Goal: Transaction & Acquisition: Book appointment/travel/reservation

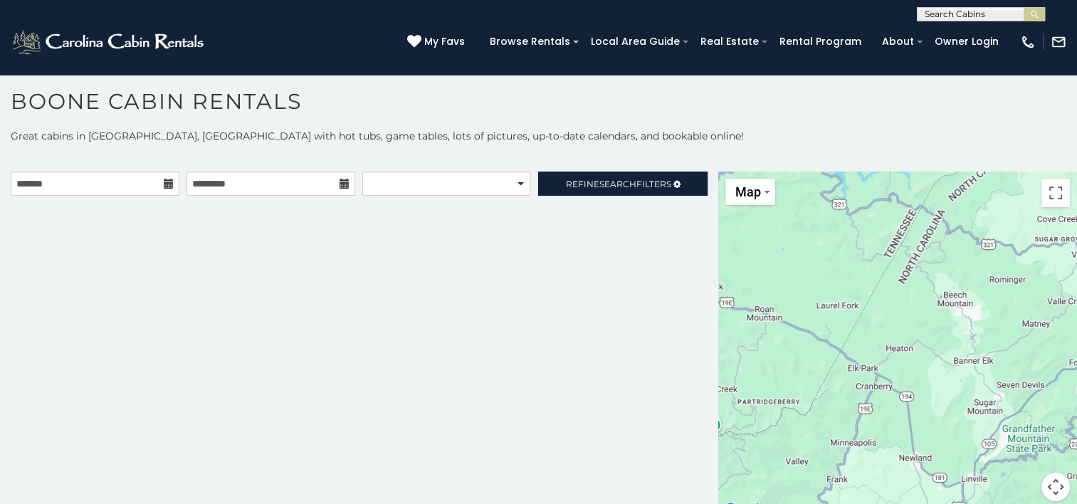
scroll to position [13, 0]
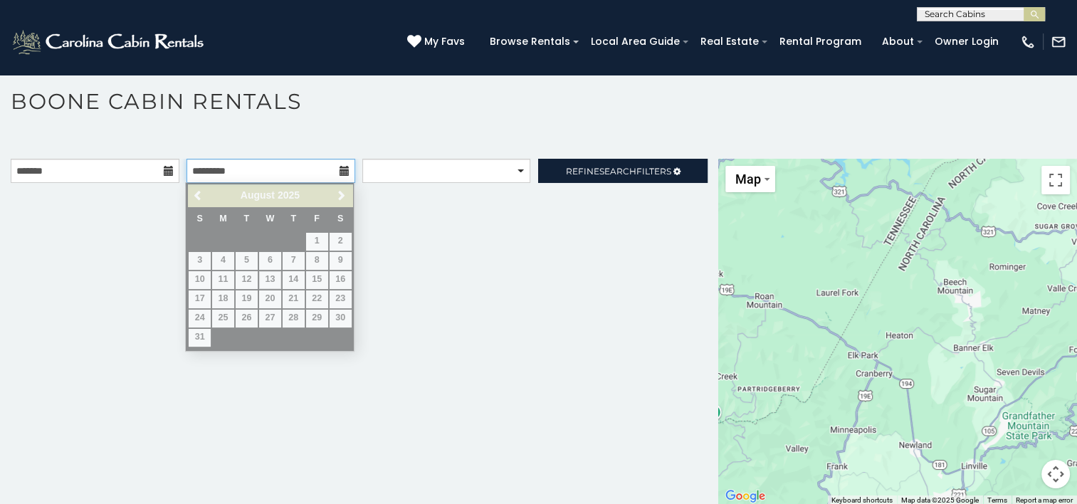
click at [228, 170] on input "text" at bounding box center [271, 171] width 169 height 24
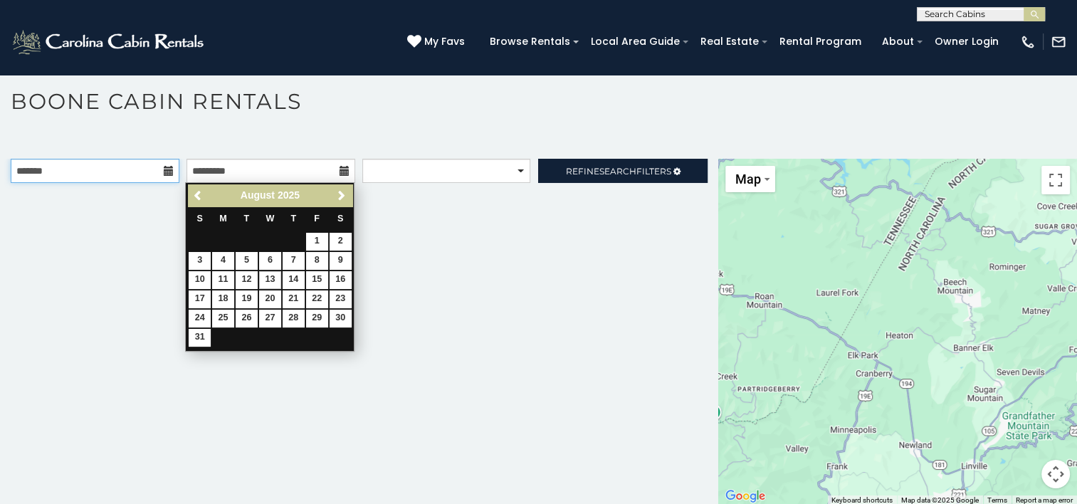
click at [131, 176] on input "text" at bounding box center [95, 171] width 169 height 24
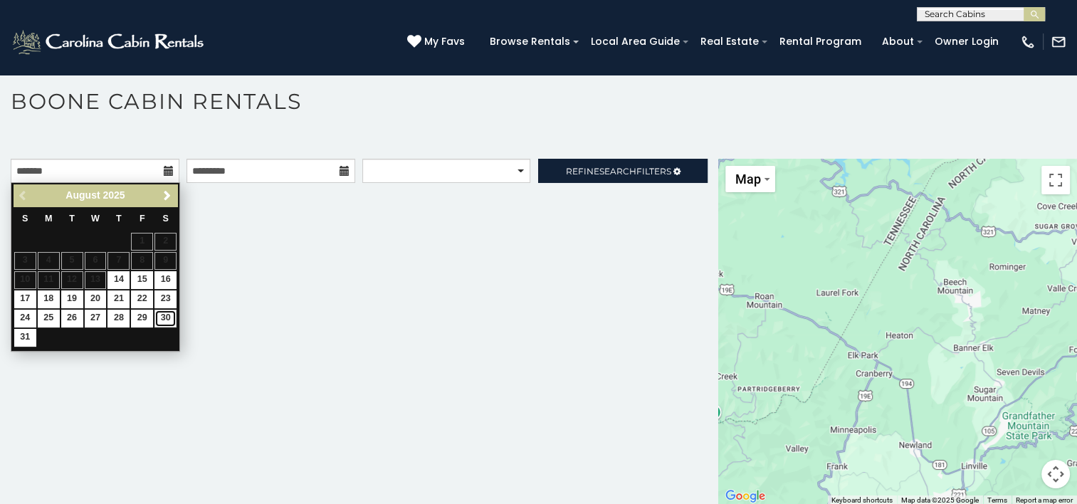
click at [166, 316] on link "30" at bounding box center [166, 319] width 22 height 18
type input "**********"
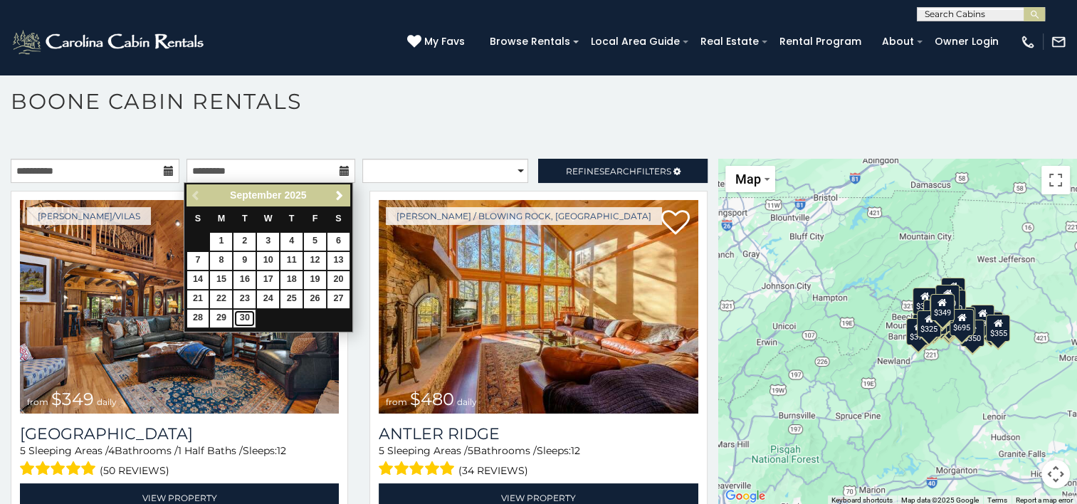
click at [245, 321] on link "30" at bounding box center [245, 319] width 22 height 18
type input "**********"
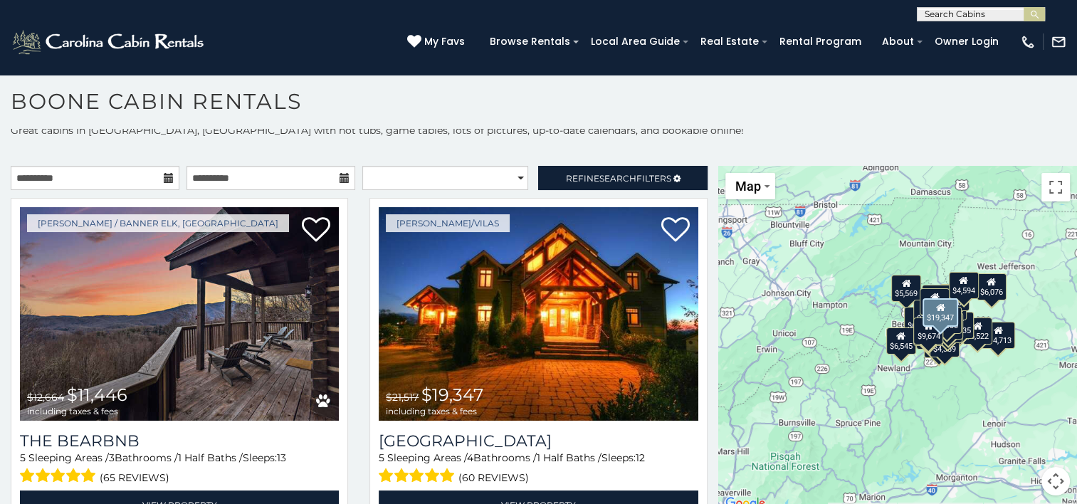
scroll to position [13, 0]
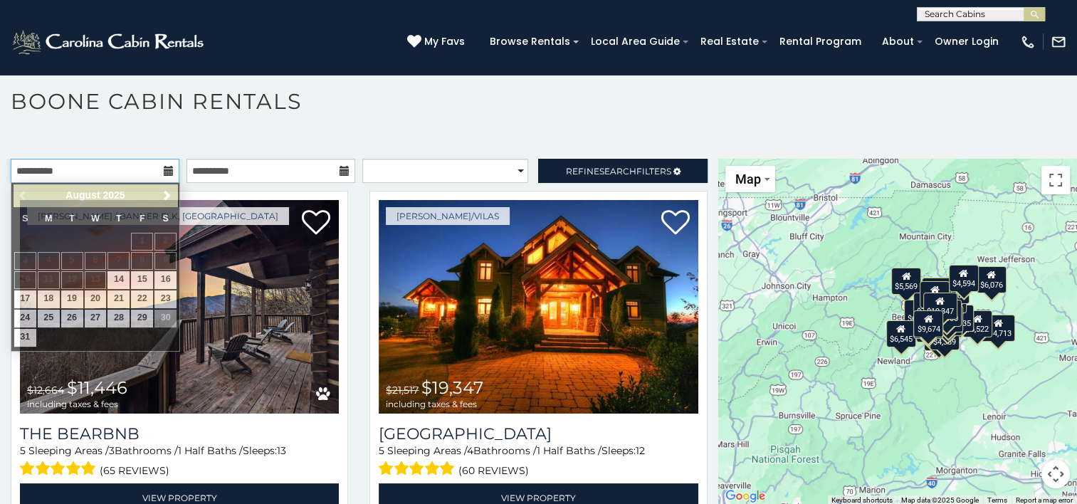
click at [122, 169] on input "**********" at bounding box center [95, 171] width 169 height 24
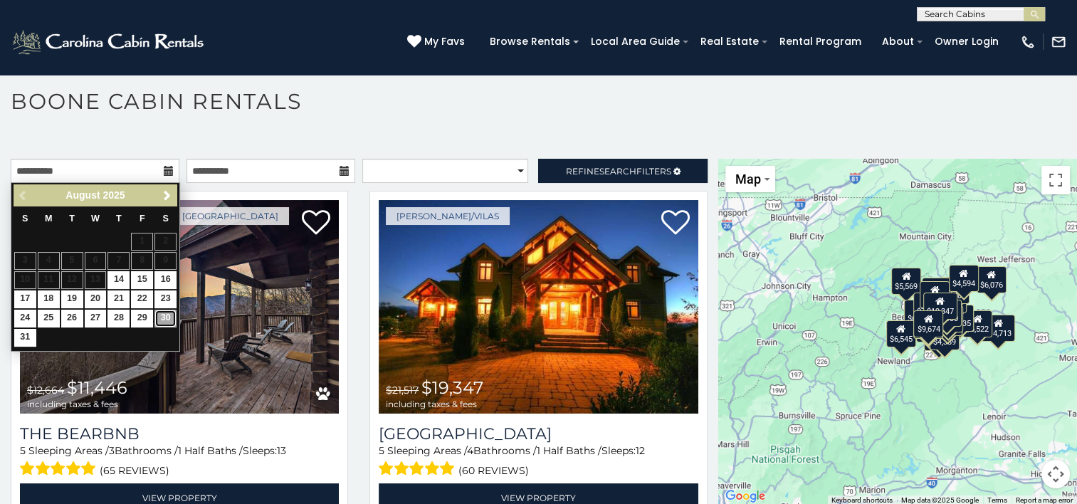
click at [164, 315] on link "30" at bounding box center [166, 319] width 22 height 18
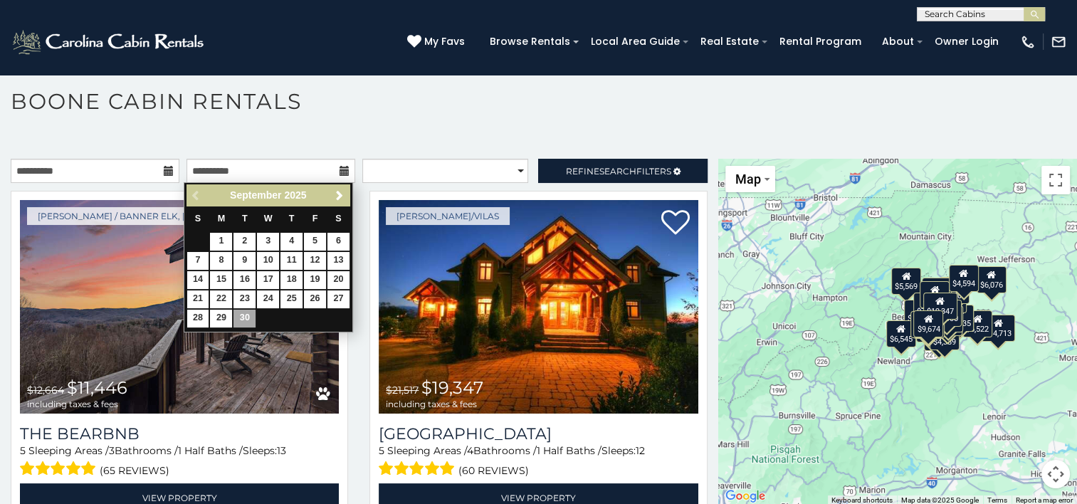
click at [196, 198] on div "Previous Next September 2025" at bounding box center [269, 195] width 164 height 22
click at [194, 191] on div "Previous Next September 2025" at bounding box center [269, 195] width 164 height 22
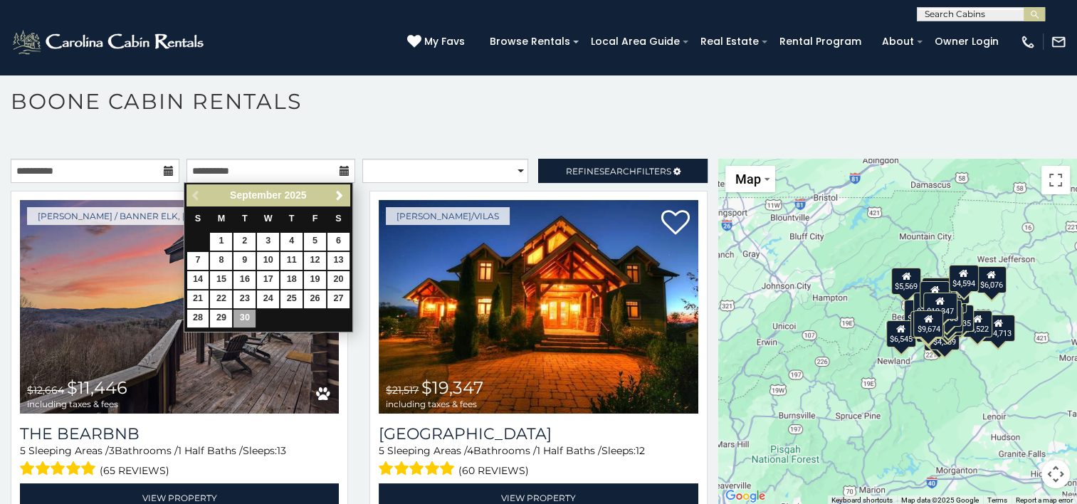
click at [194, 191] on div "Previous Next September 2025" at bounding box center [269, 195] width 164 height 22
click at [451, 144] on p at bounding box center [538, 144] width 1077 height 14
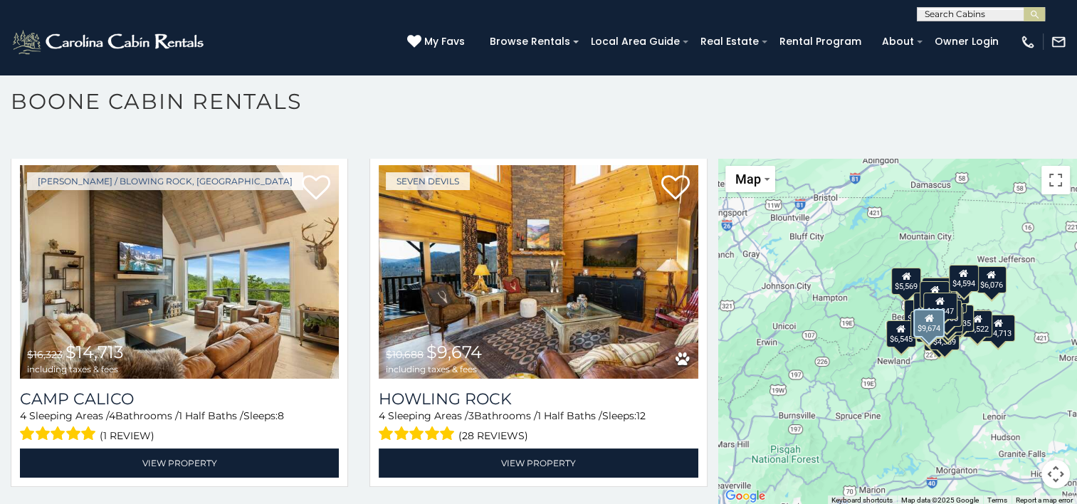
scroll to position [384, 0]
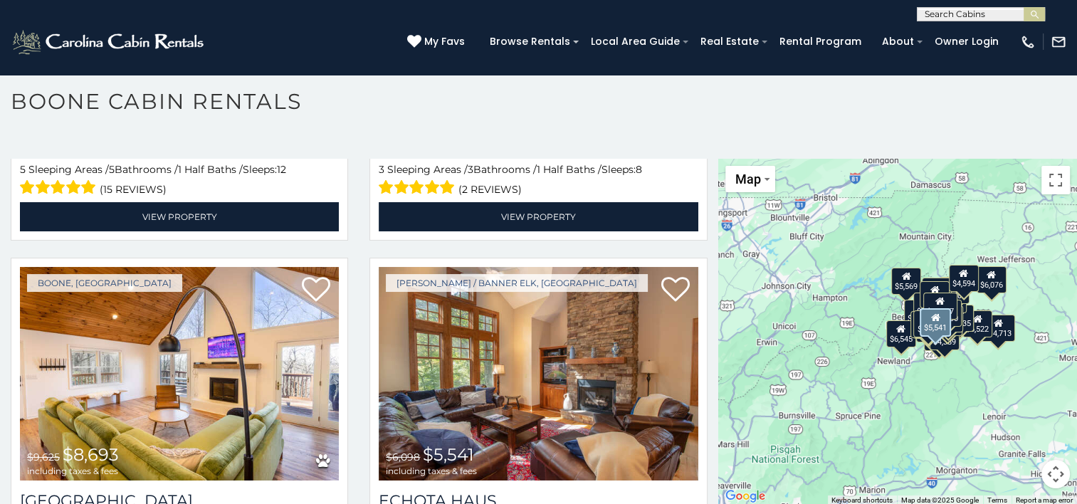
click at [592, 267] on img at bounding box center [538, 374] width 319 height 214
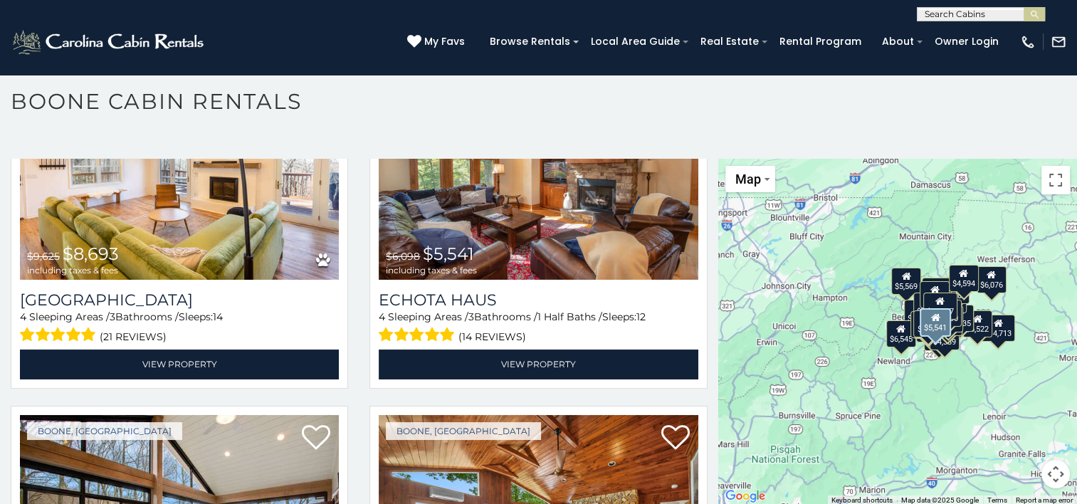
scroll to position [1535, 0]
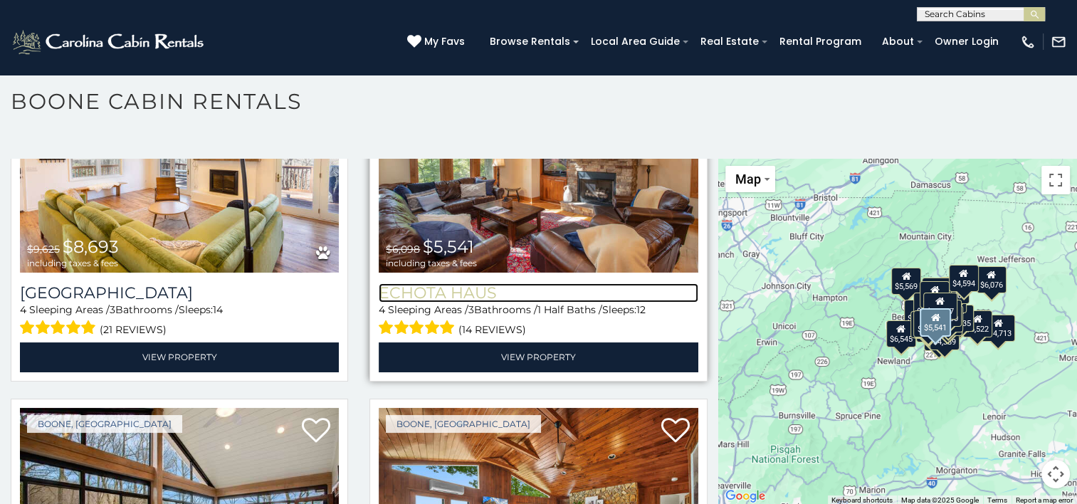
click at [592, 283] on h3 "Echota Haus" at bounding box center [538, 292] width 319 height 19
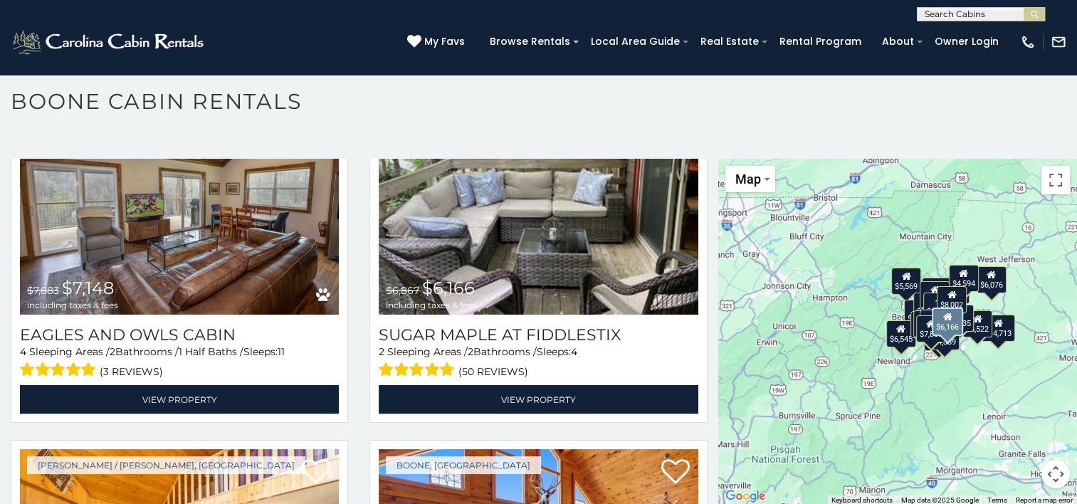
scroll to position [2630, 0]
